Goal: Find specific page/section: Find specific page/section

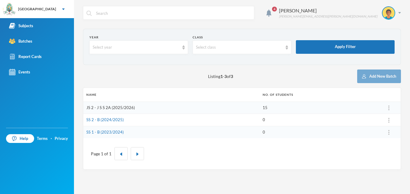
click at [126, 105] on link "JS 2 - J S S 2A (2025/2026)" at bounding box center [110, 107] width 49 height 5
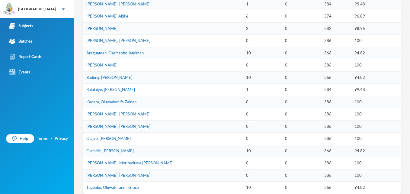
scroll to position [207, 0]
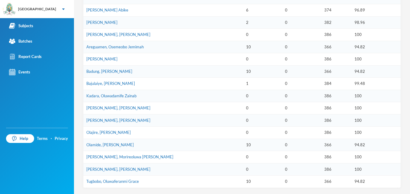
click at [41, 100] on div "Subjects Batches Report Cards Events" at bounding box center [37, 72] width 74 height 109
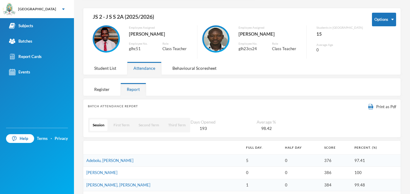
scroll to position [0, 0]
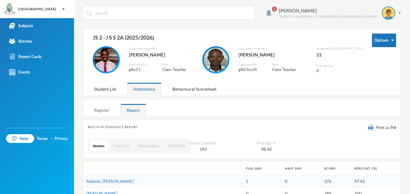
click at [102, 107] on div "Register" at bounding box center [102, 109] width 28 height 13
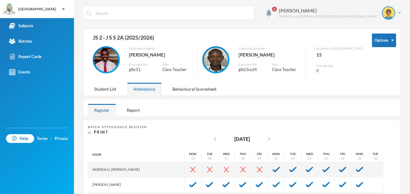
click at [244, 71] on div "Employee Assigned Sadiq, Ahmed A. Employee No. glh23cs24 Role Class Teacher" at bounding box center [251, 62] width 109 height 33
